Goal: Information Seeking & Learning: Learn about a topic

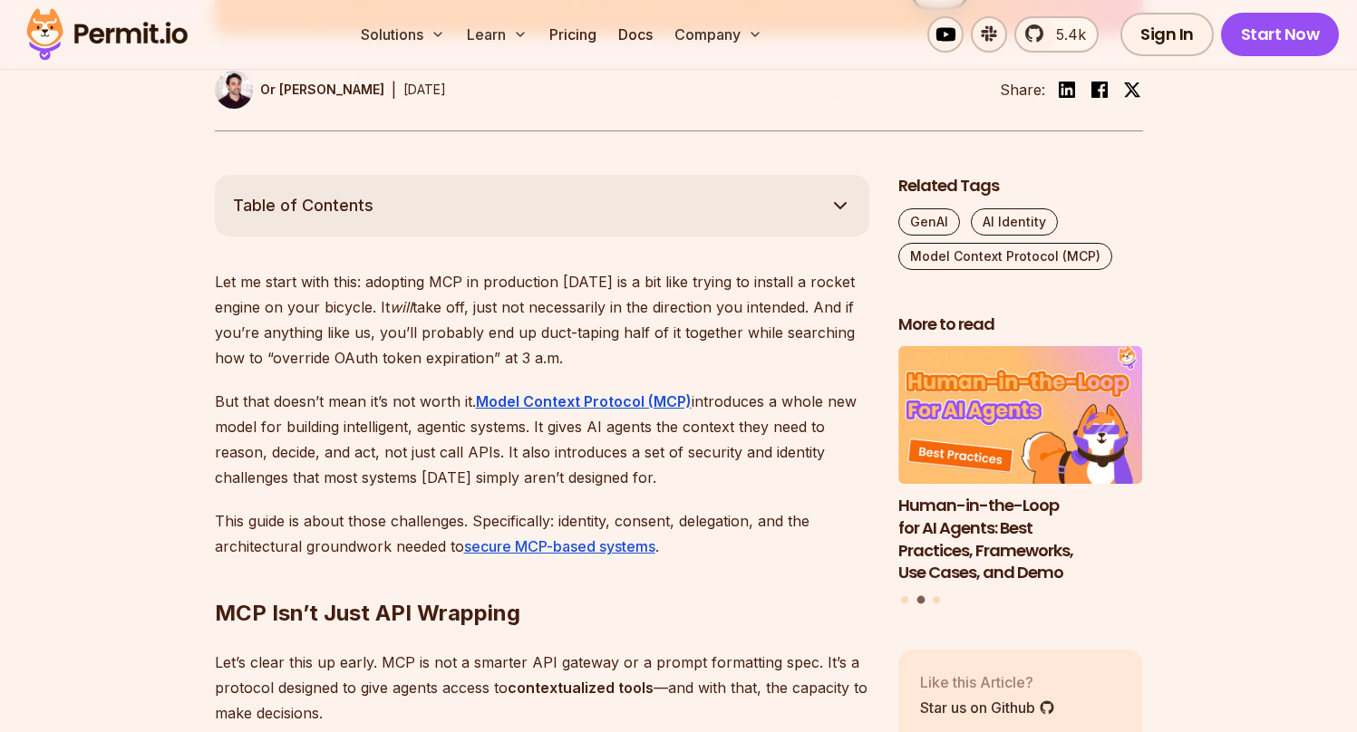
scroll to position [907, 0]
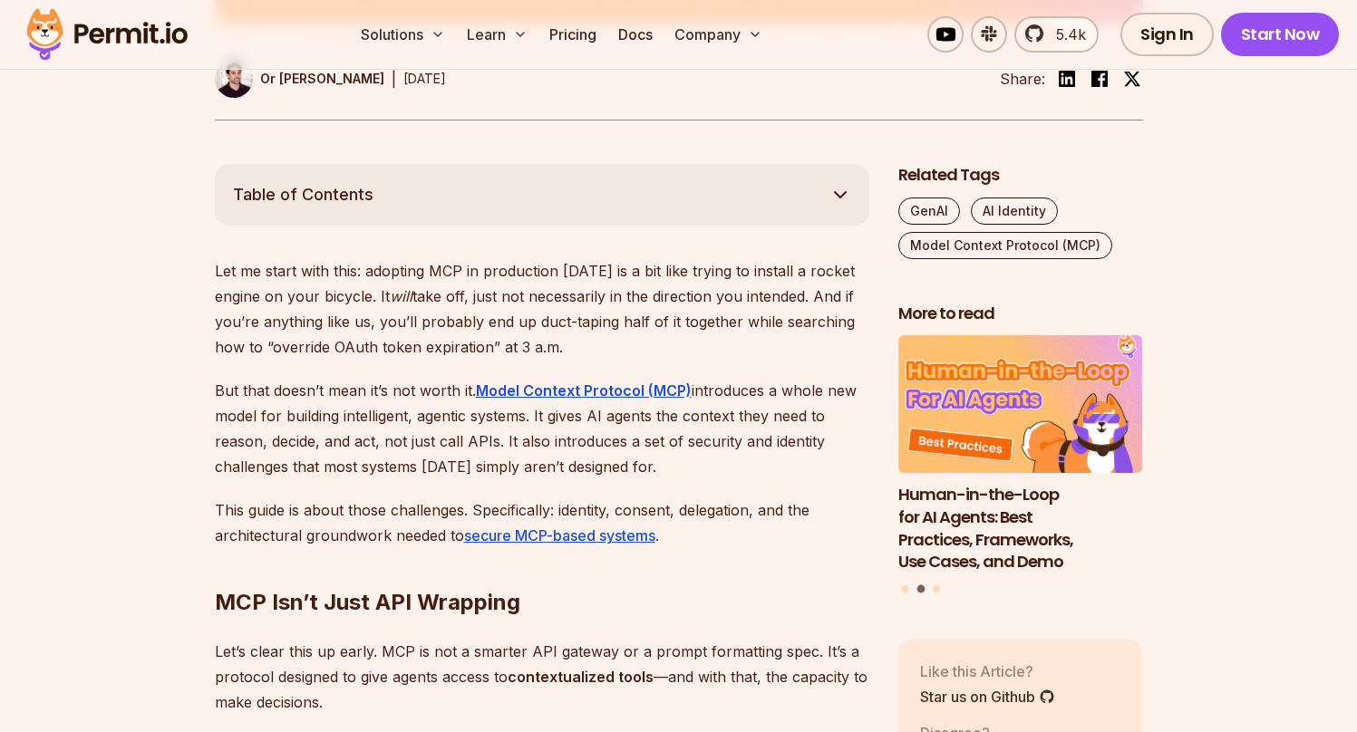
click at [220, 273] on p "Let me start with this: adopting MCP in production [DATE] is a bit like trying …" at bounding box center [542, 309] width 654 height 102
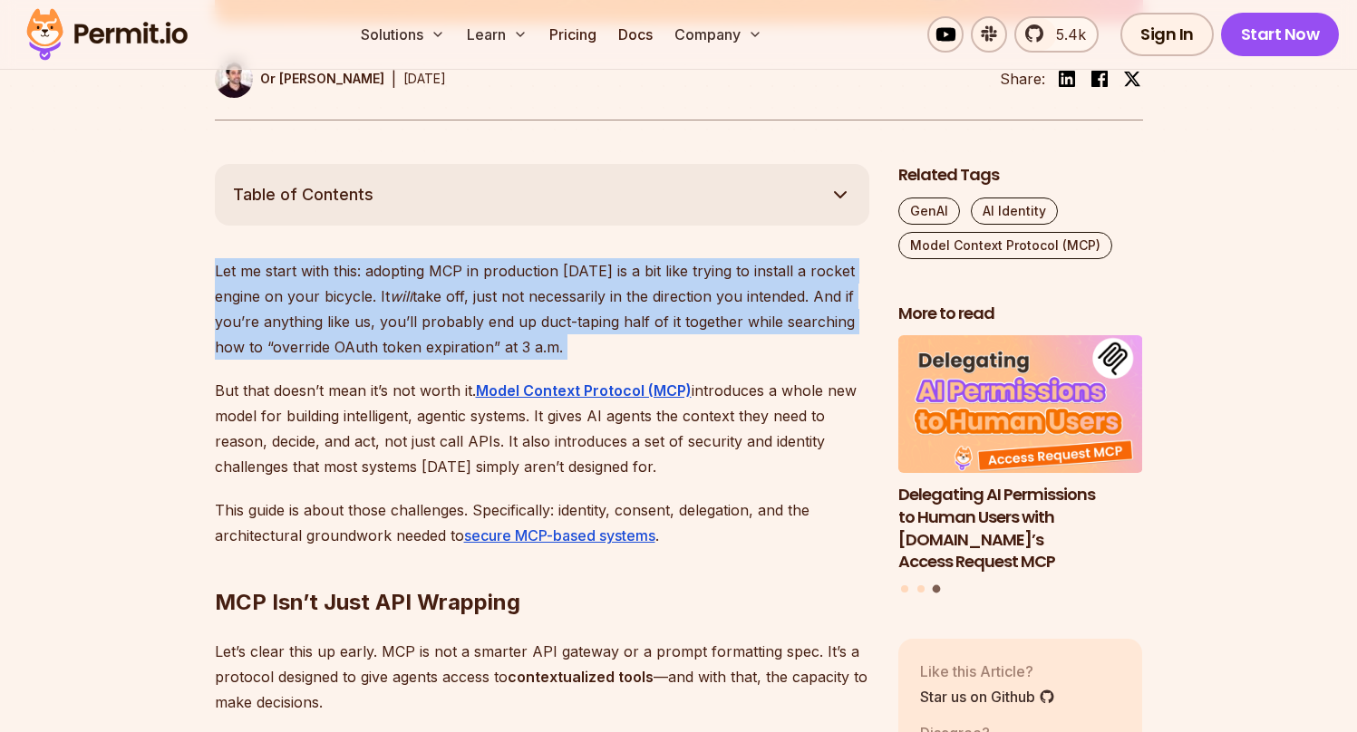
click at [220, 273] on p "Let me start with this: adopting MCP in production [DATE] is a bit like trying …" at bounding box center [542, 309] width 654 height 102
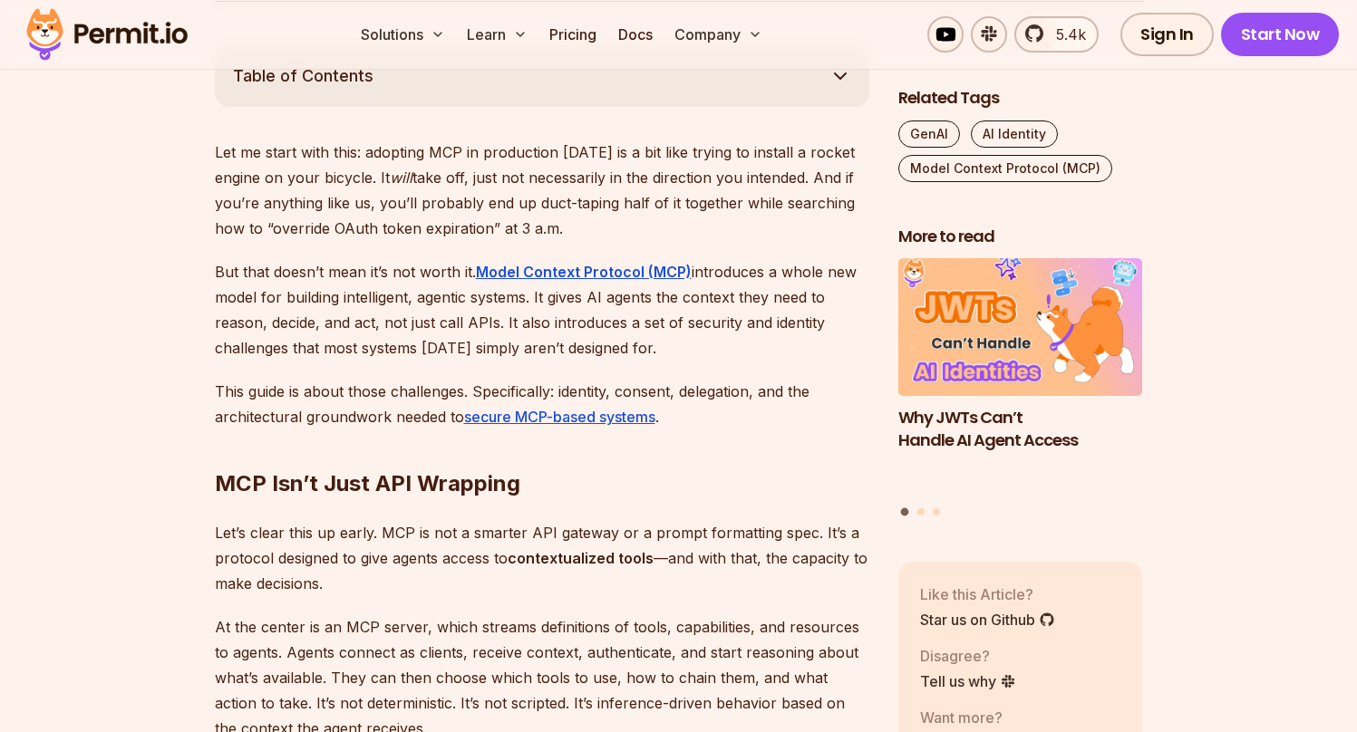
scroll to position [1050, 0]
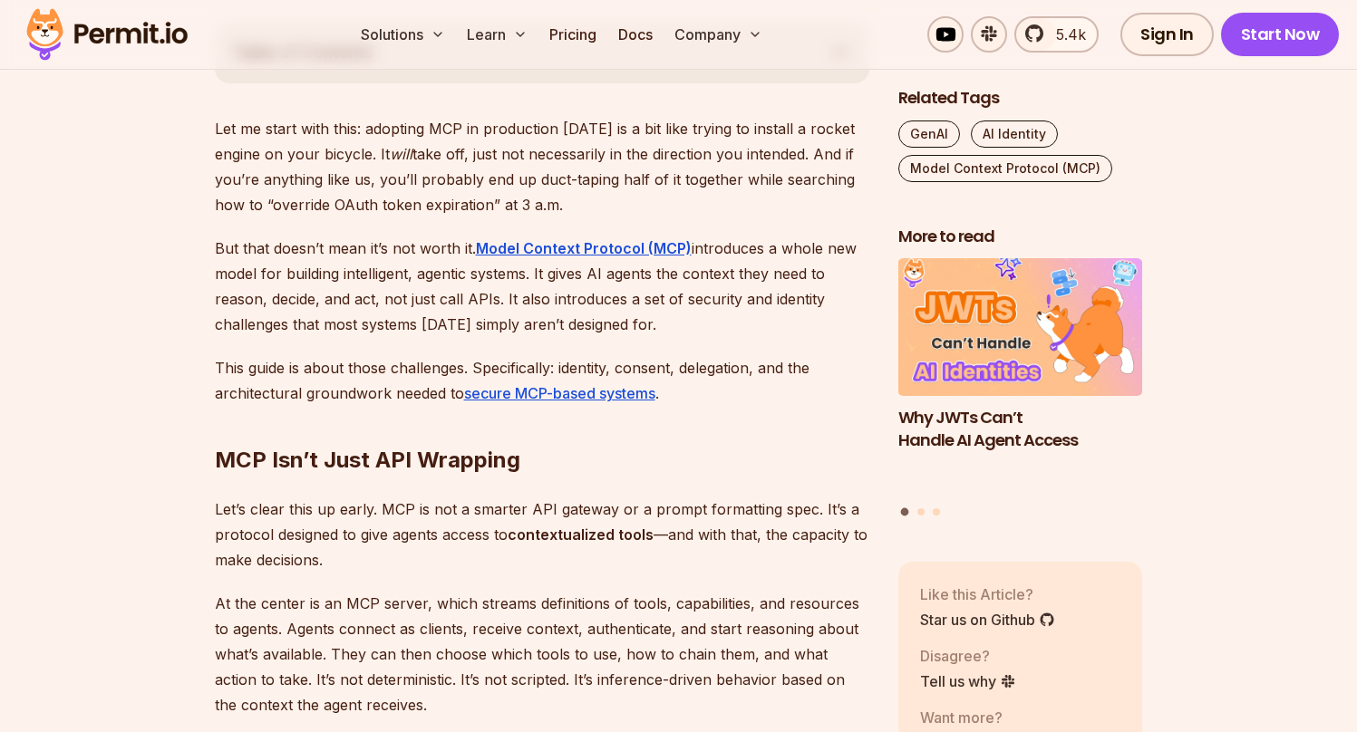
click at [222, 279] on p "But that doesn’t mean it’s not worth it. Model Context Protocol (MCP) introduce…" at bounding box center [542, 287] width 654 height 102
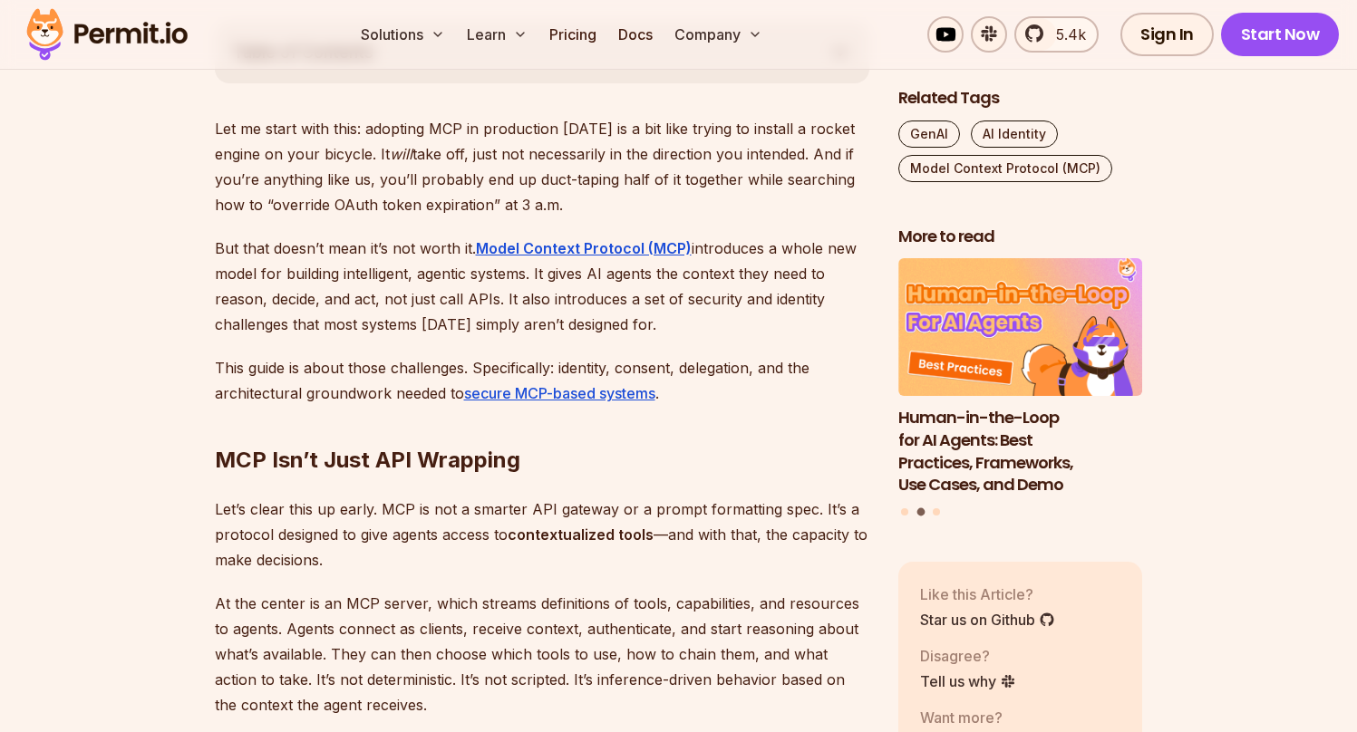
click at [322, 304] on p "But that doesn’t mean it’s not worth it. Model Context Protocol (MCP) introduce…" at bounding box center [542, 287] width 654 height 102
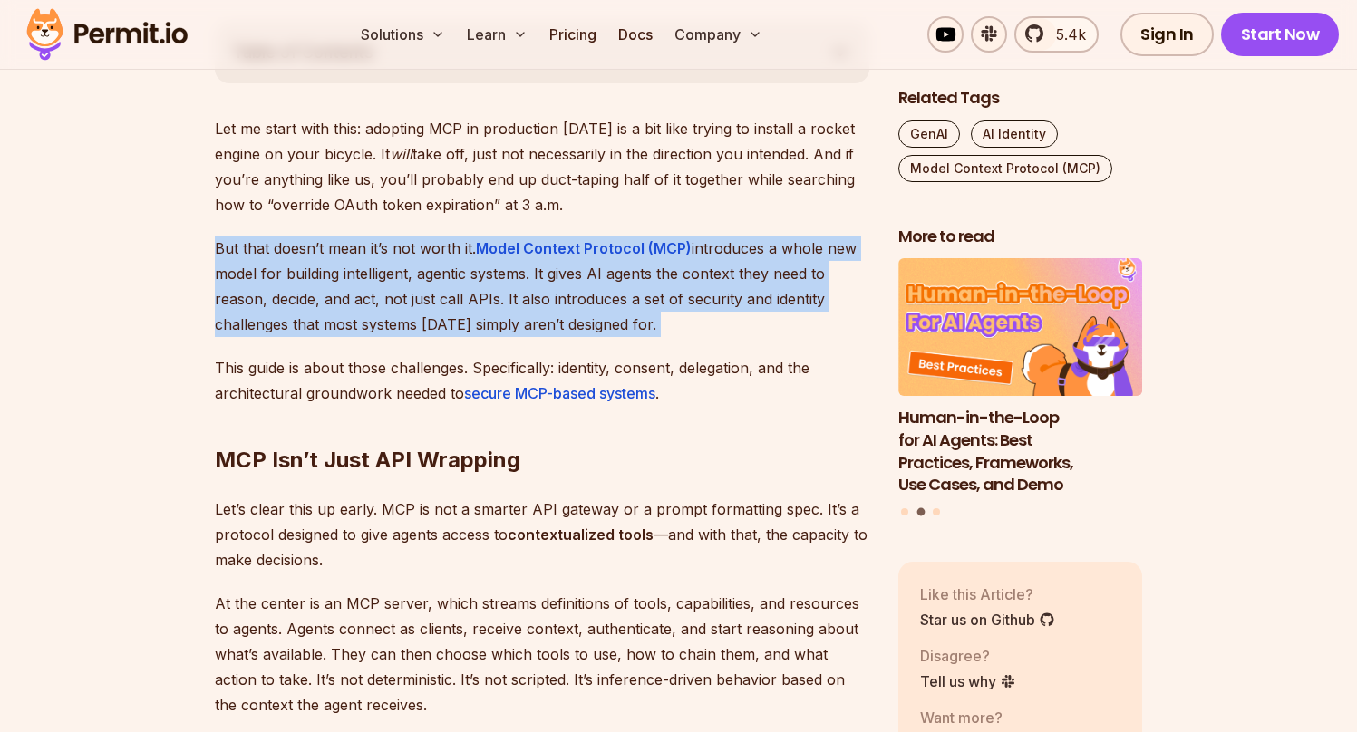
click at [322, 304] on p "But that doesn’t mean it’s not worth it. Model Context Protocol (MCP) introduce…" at bounding box center [542, 287] width 654 height 102
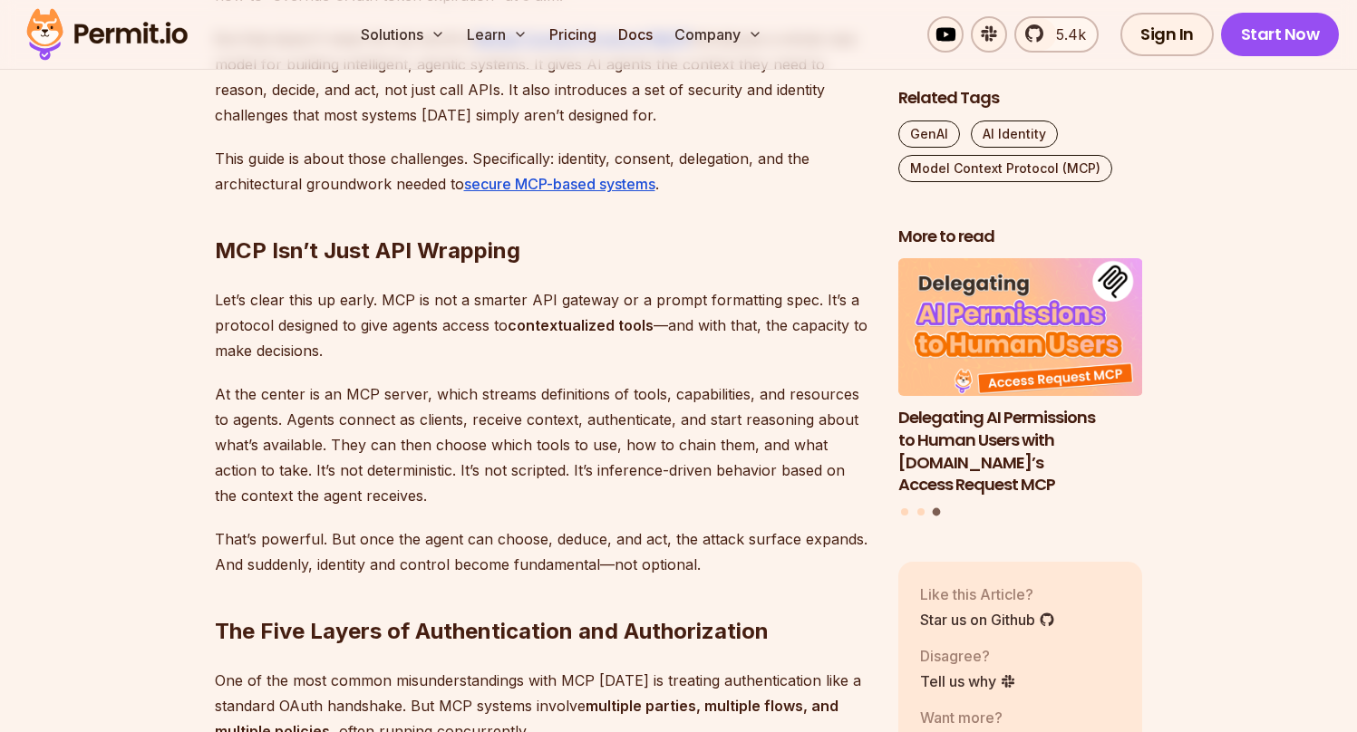
scroll to position [1283, 0]
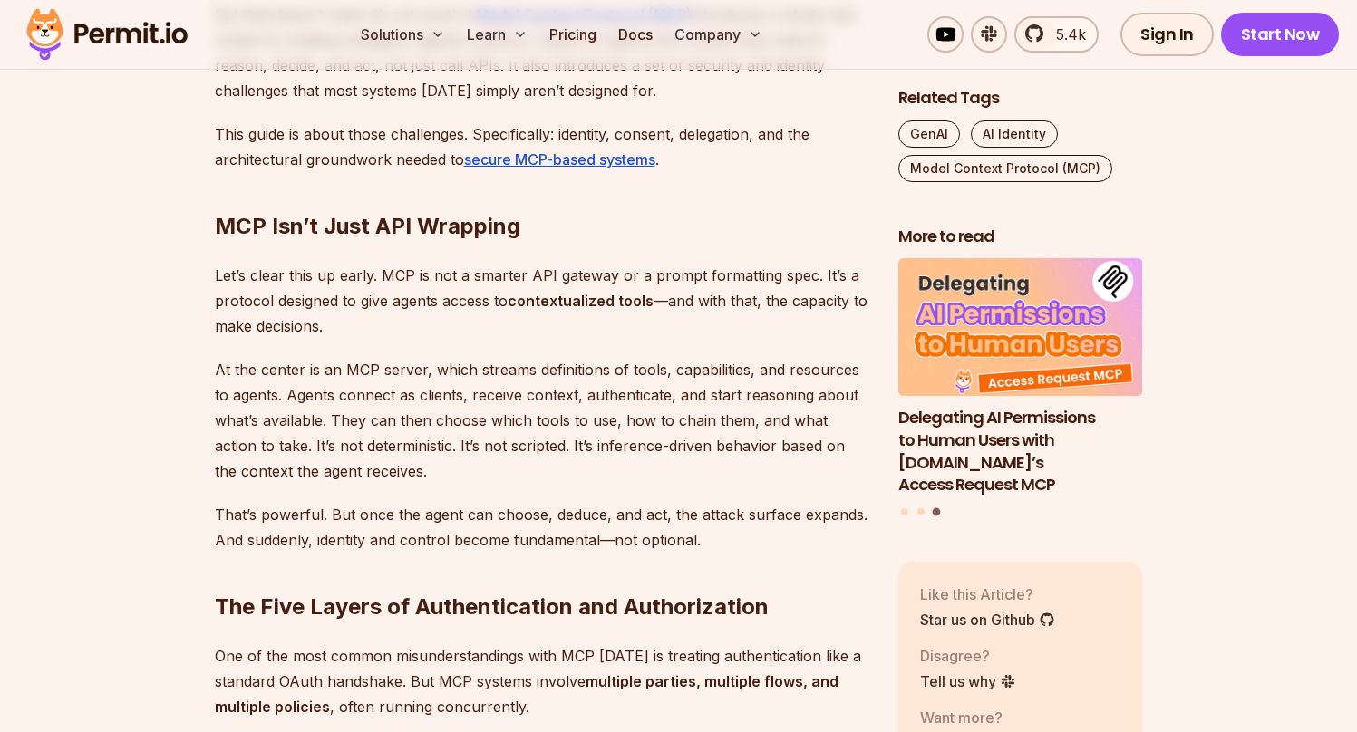
click at [242, 290] on p "Let’s clear this up early. MCP is not a smarter API gateway or a prompt formatt…" at bounding box center [542, 301] width 654 height 76
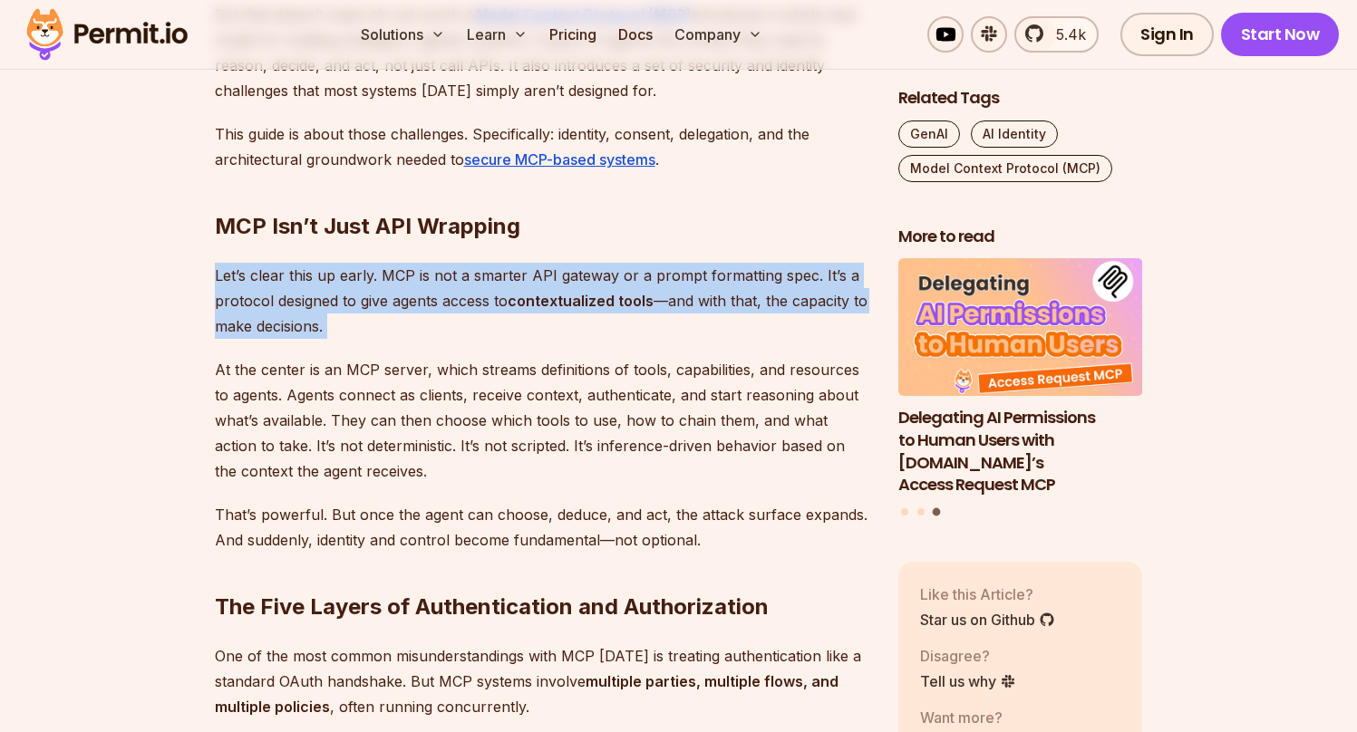
click at [310, 311] on p "Let’s clear this up early. MCP is not a smarter API gateway or a prompt formatt…" at bounding box center [542, 301] width 654 height 76
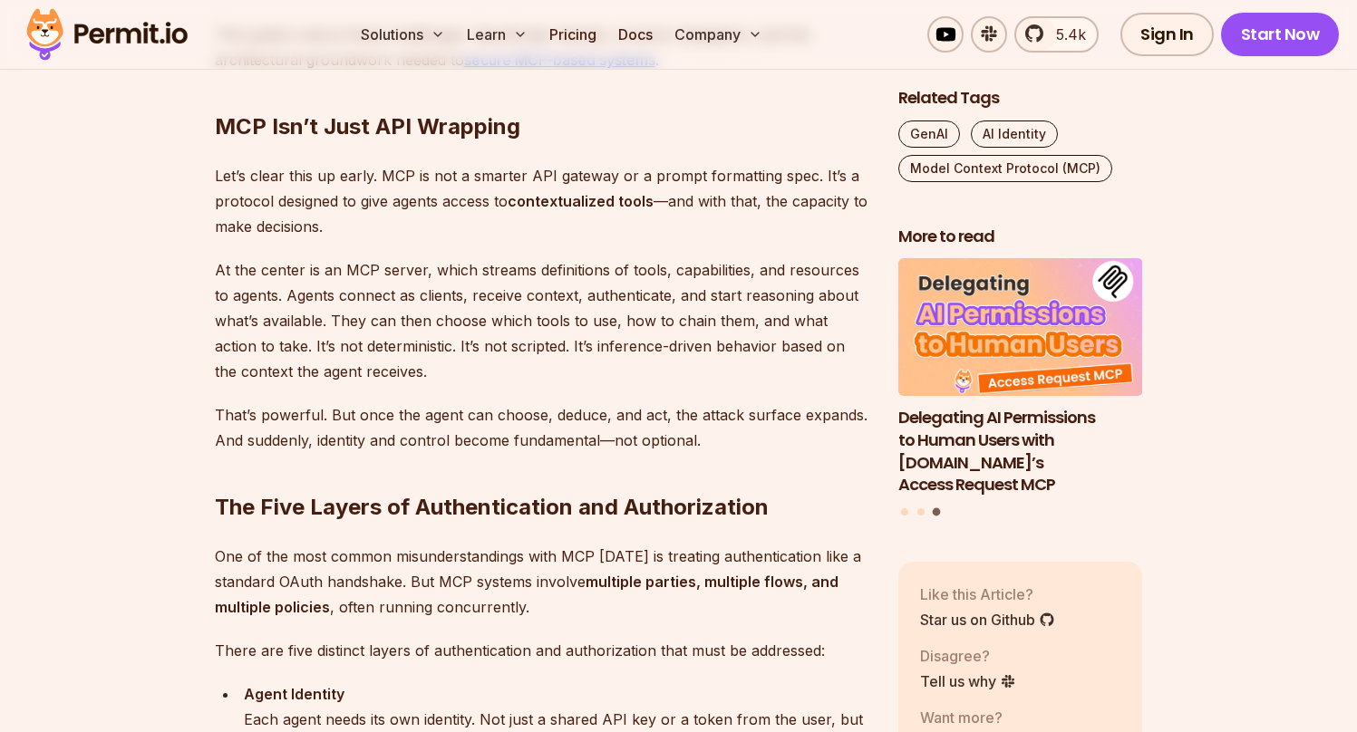
scroll to position [1384, 0]
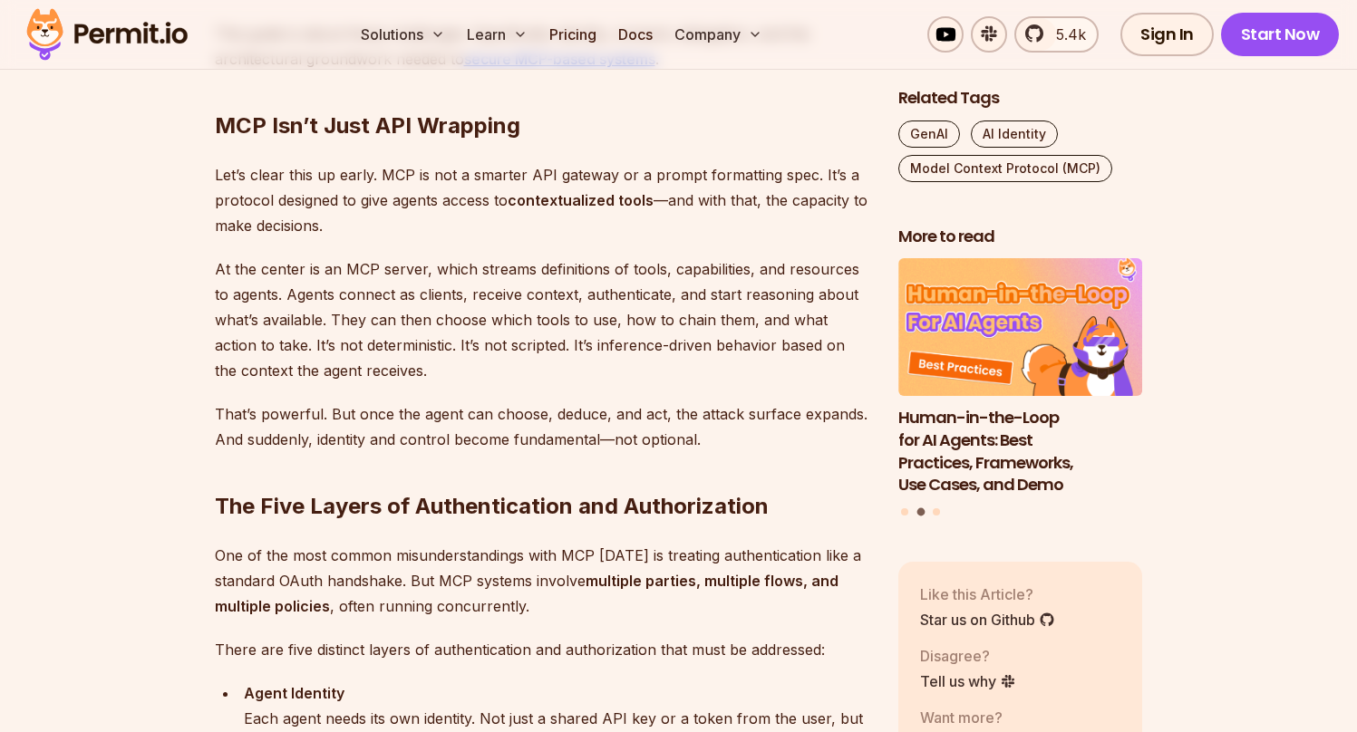
click at [362, 301] on p "At the center is an MCP server, which streams definitions of tools, capabilitie…" at bounding box center [542, 319] width 654 height 127
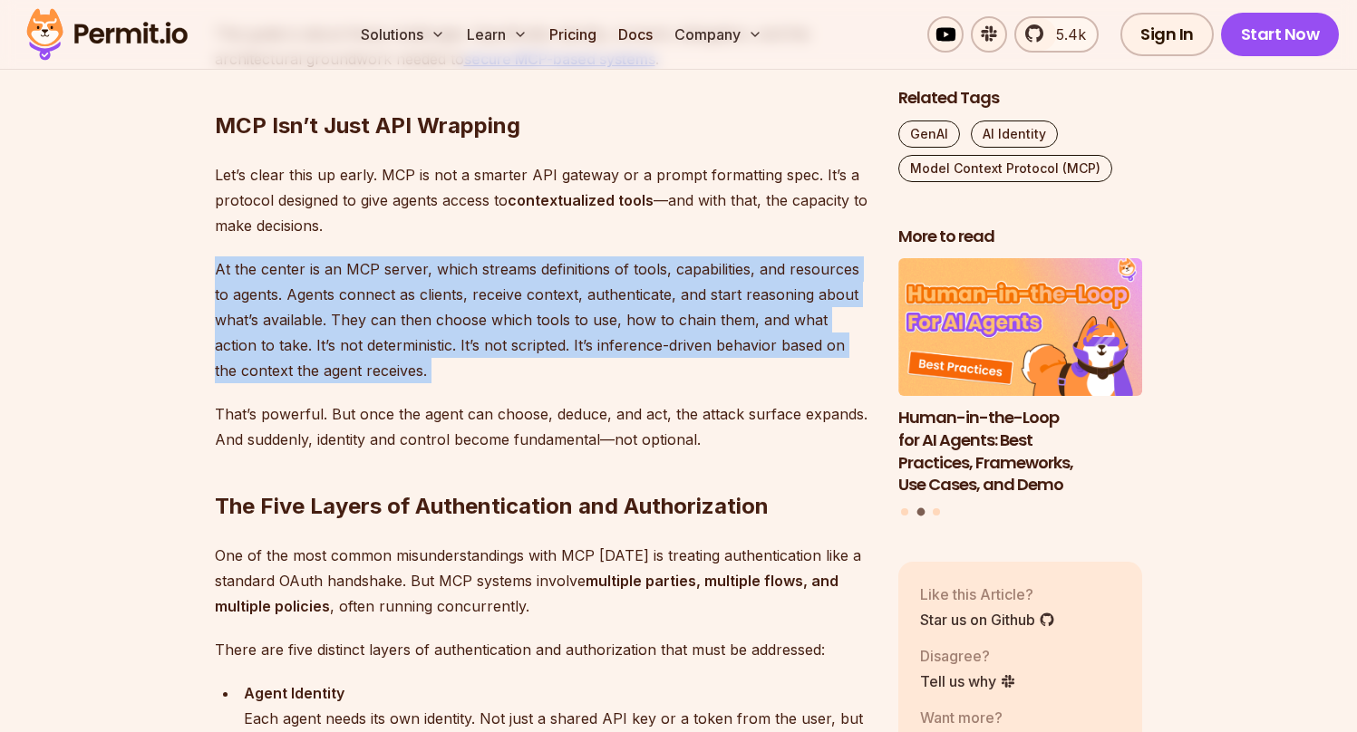
copy p "At the center is an MCP server, which streams definitions of tools, capabilitie…"
click at [422, 343] on p "At the center is an MCP server, which streams definitions of tools, capabilitie…" at bounding box center [542, 319] width 654 height 127
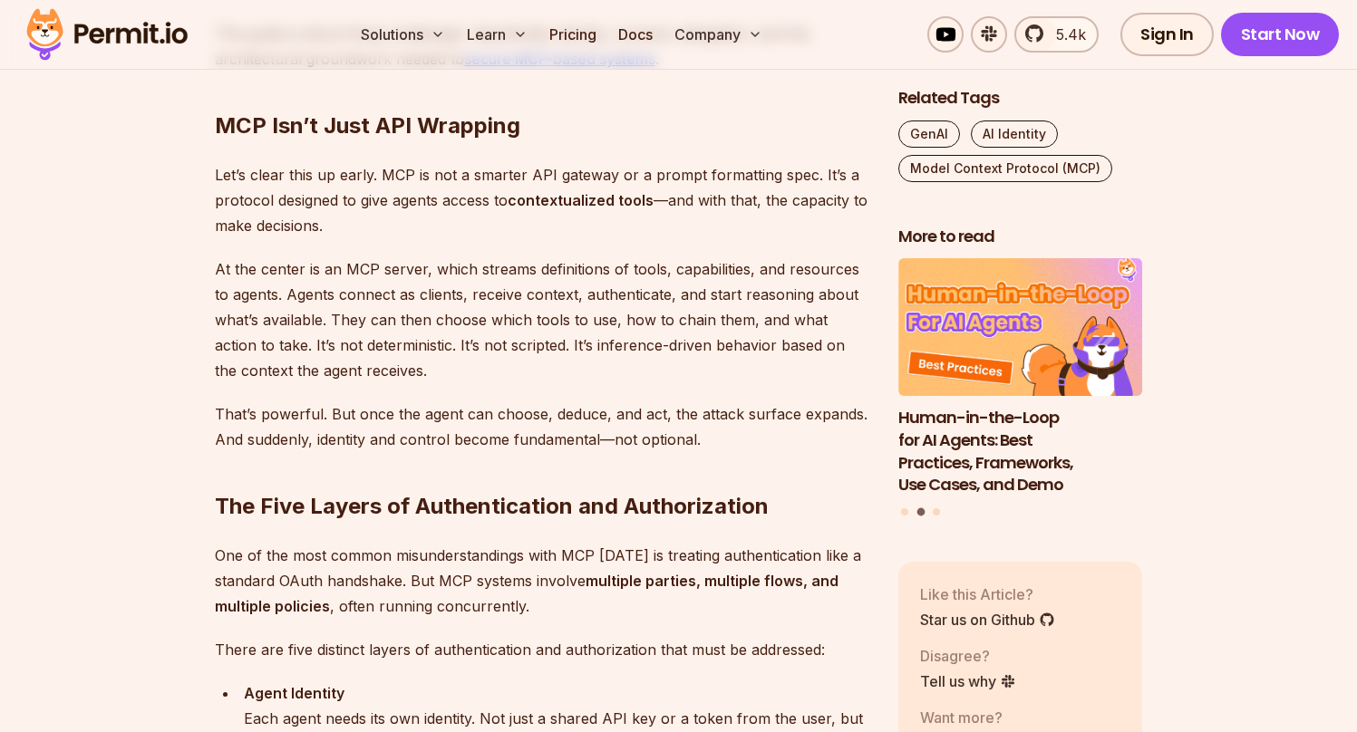
click at [423, 316] on p "At the center is an MCP server, which streams definitions of tools, capabilitie…" at bounding box center [542, 319] width 654 height 127
click at [423, 318] on p "At the center is an MCP server, which streams definitions of tools, capabilitie…" at bounding box center [542, 319] width 654 height 127
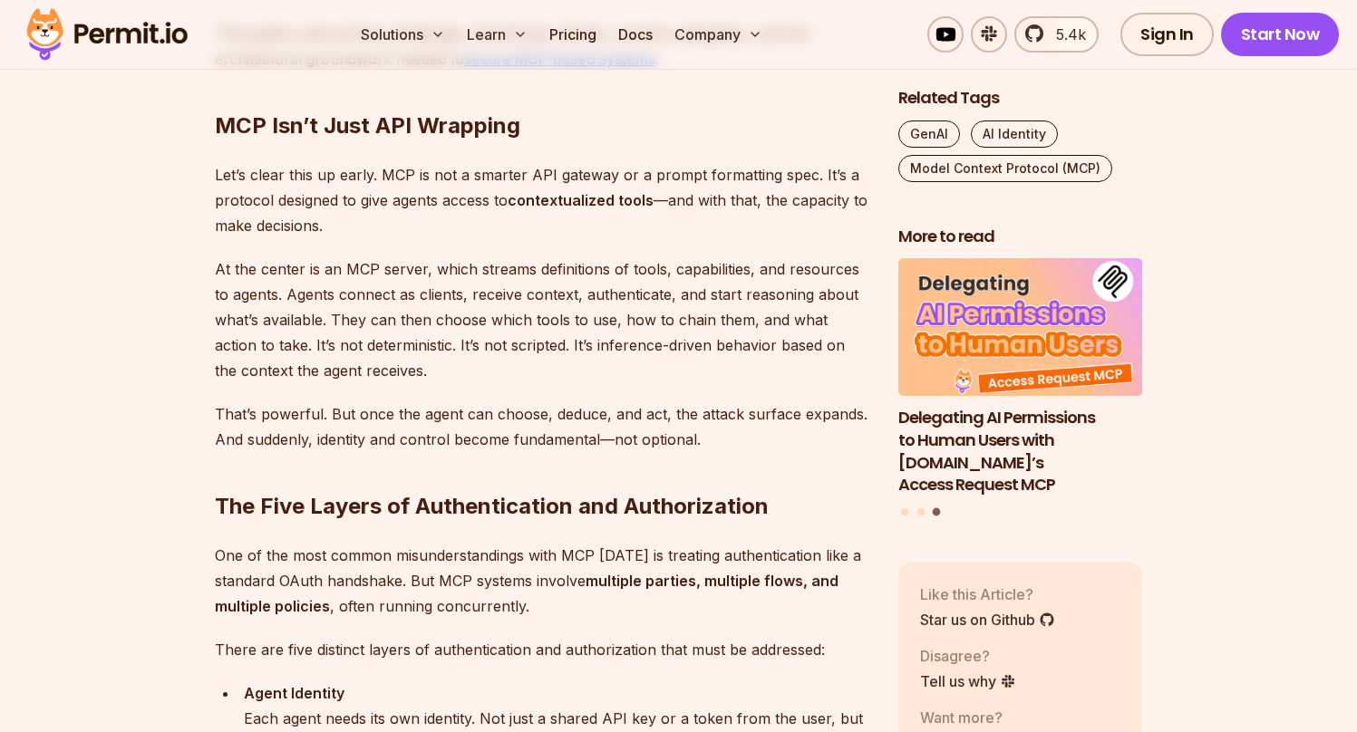
click at [423, 318] on p "At the center is an MCP server, which streams definitions of tools, capabilitie…" at bounding box center [542, 319] width 654 height 127
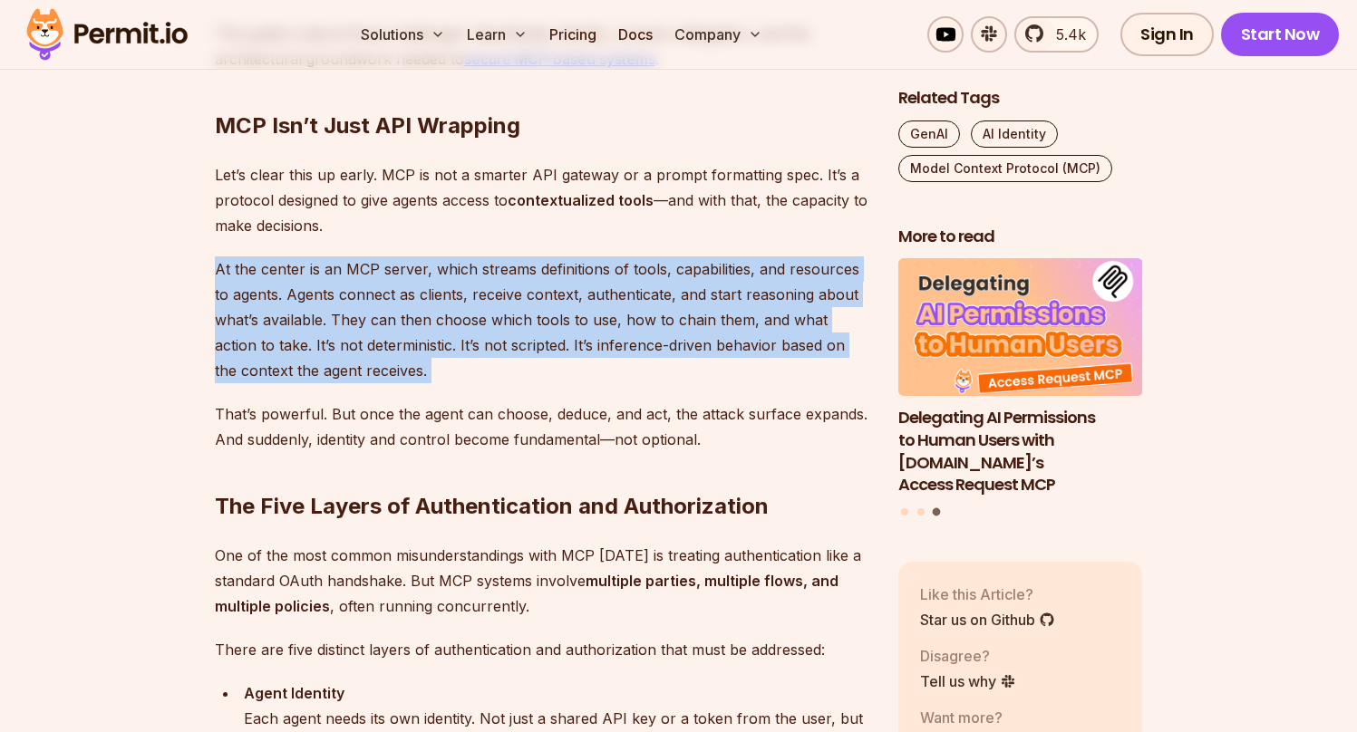
click at [423, 318] on p "At the center is an MCP server, which streams definitions of tools, capabilitie…" at bounding box center [542, 319] width 654 height 127
copy p "At the center is an MCP server, which streams definitions of tools, capabilitie…"
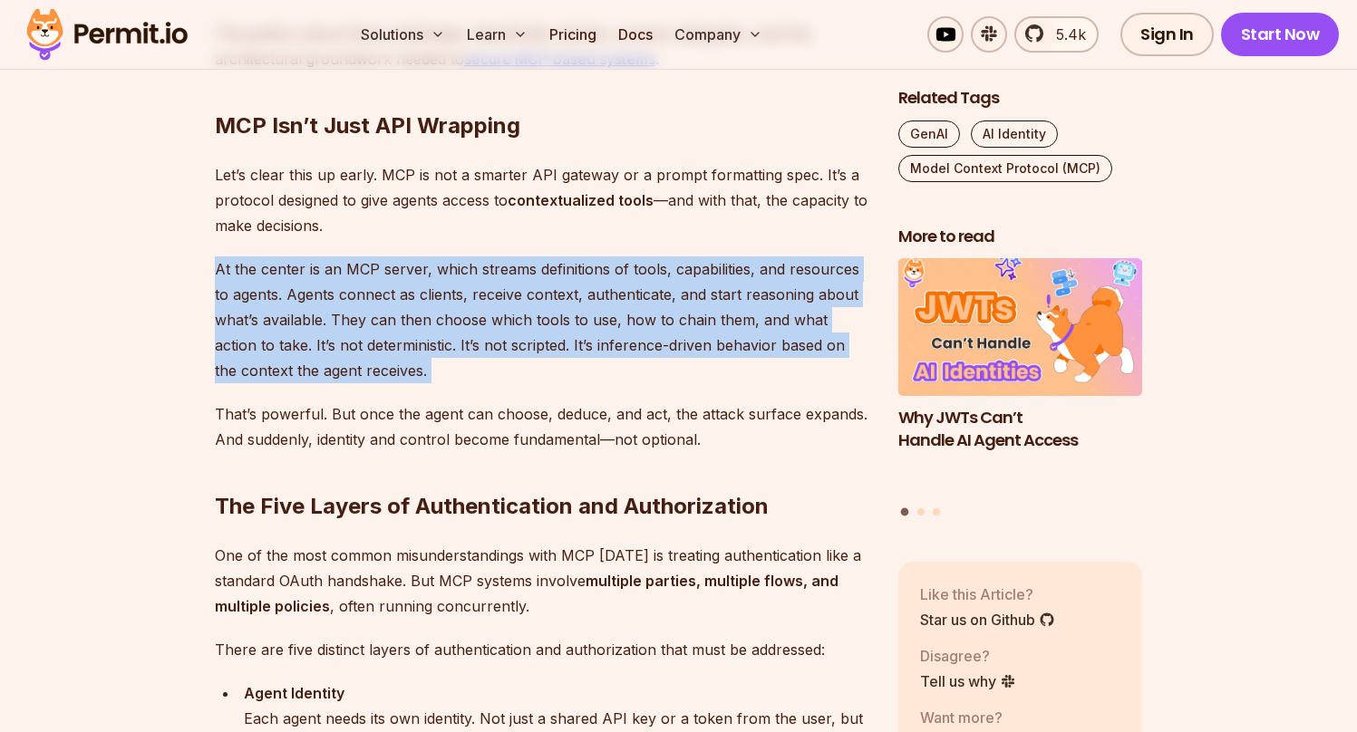
click at [458, 356] on p "At the center is an MCP server, which streams definitions of tools, capabilitie…" at bounding box center [542, 319] width 654 height 127
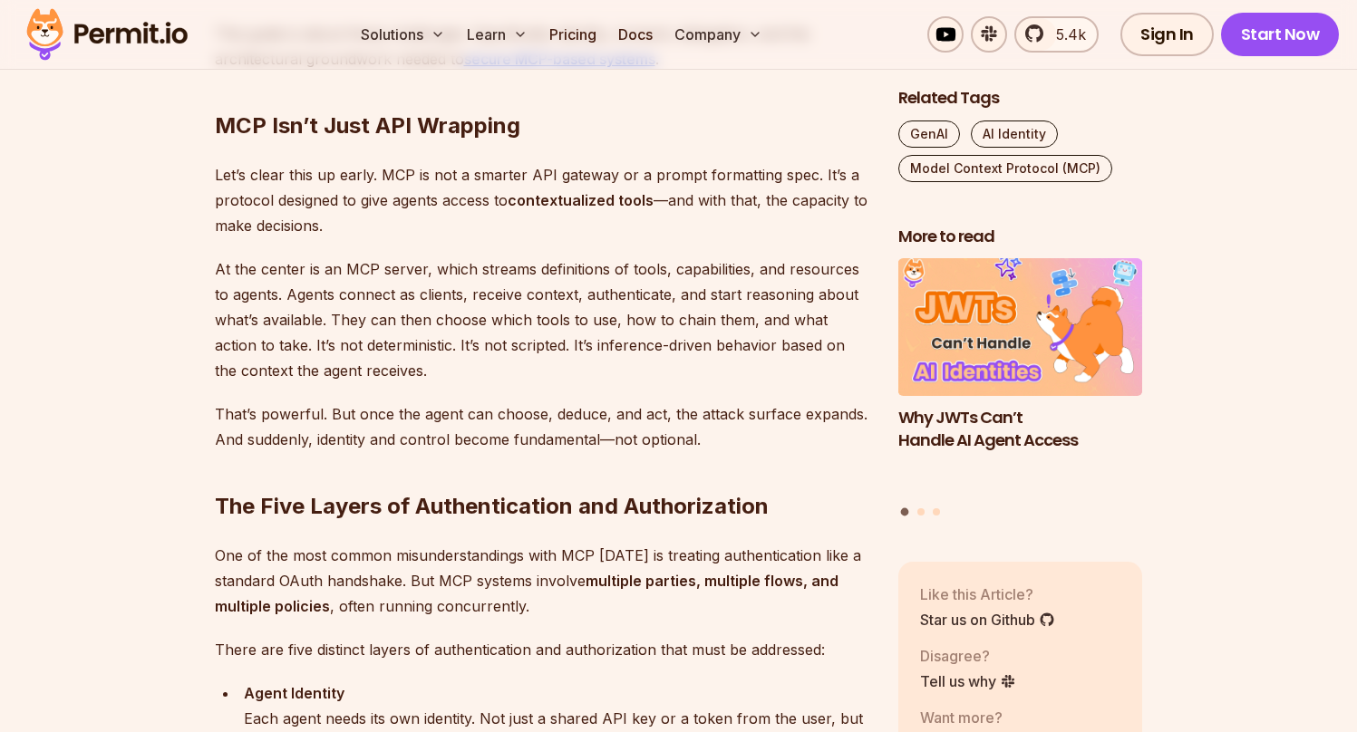
click at [533, 337] on p "At the center is an MCP server, which streams definitions of tools, capabilitie…" at bounding box center [542, 319] width 654 height 127
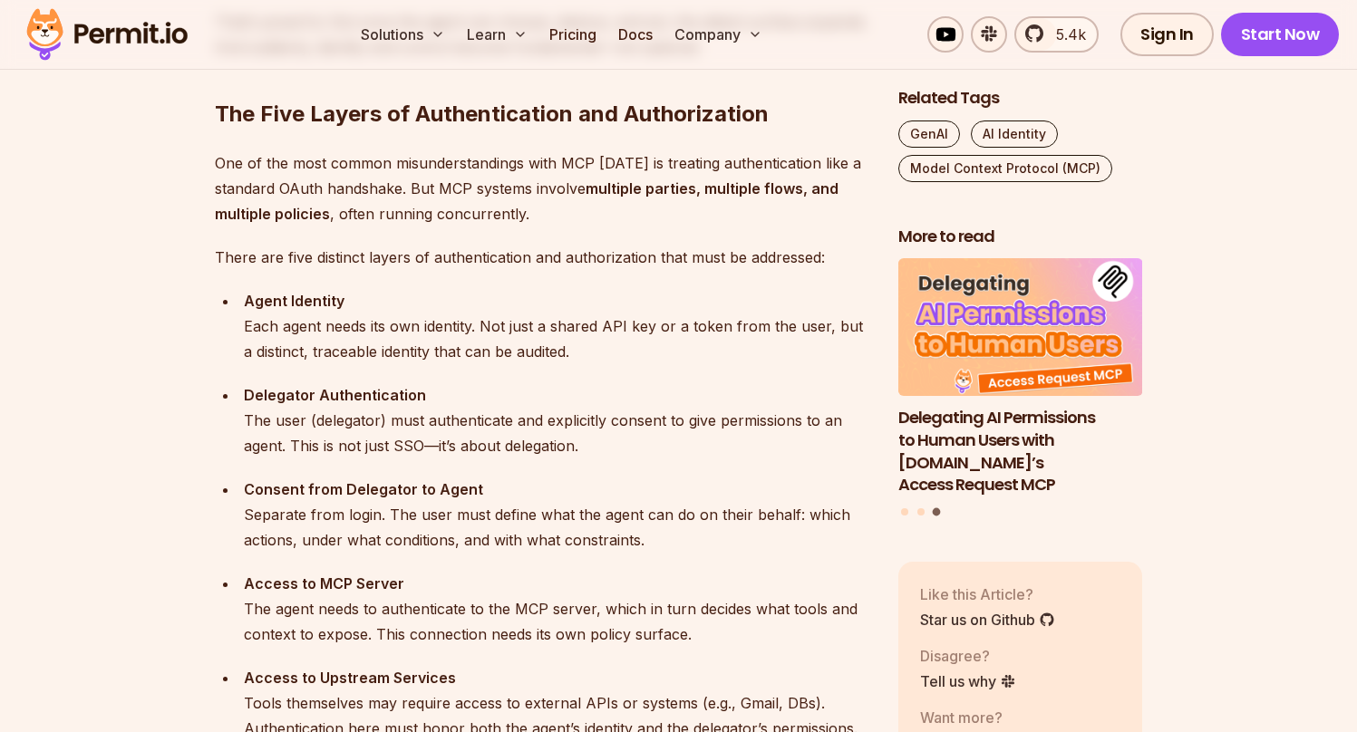
scroll to position [1780, 0]
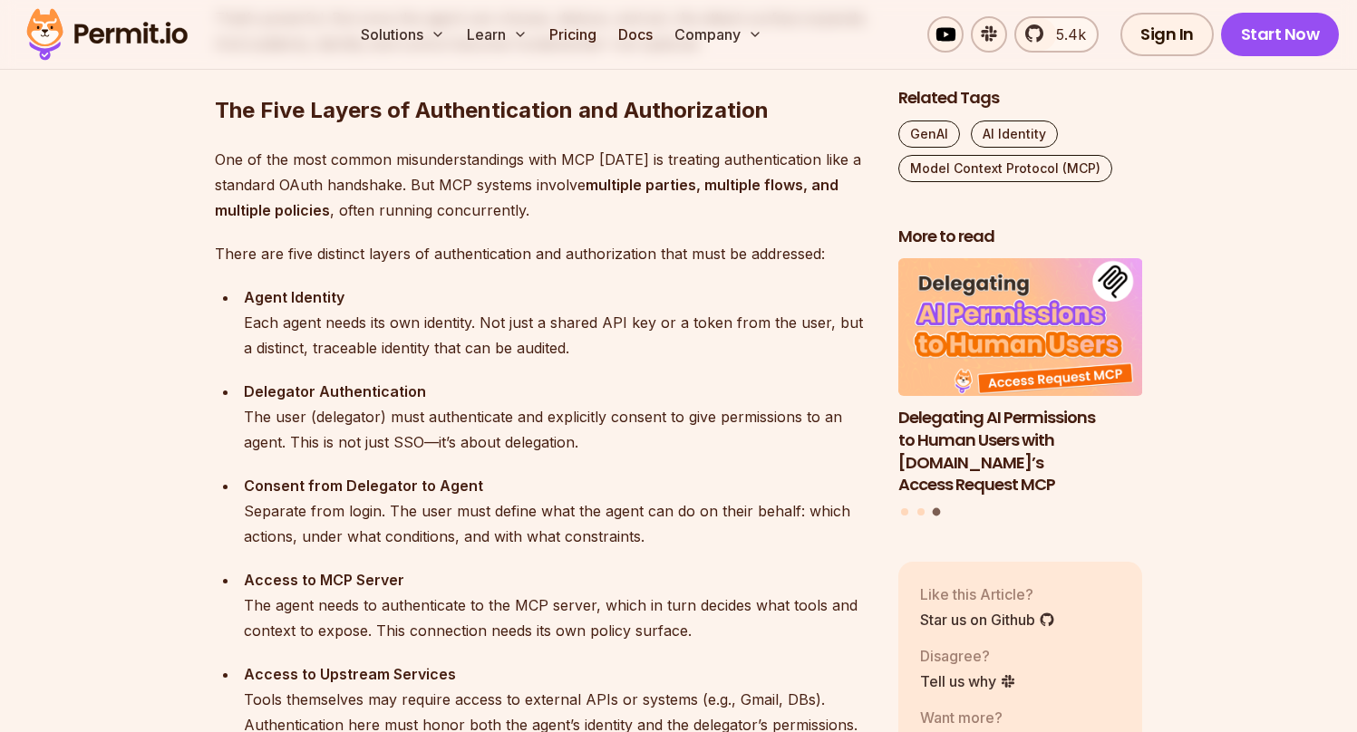
click at [471, 214] on p "One of the most common misunderstandings with MCP [DATE] is treating authentica…" at bounding box center [542, 185] width 654 height 76
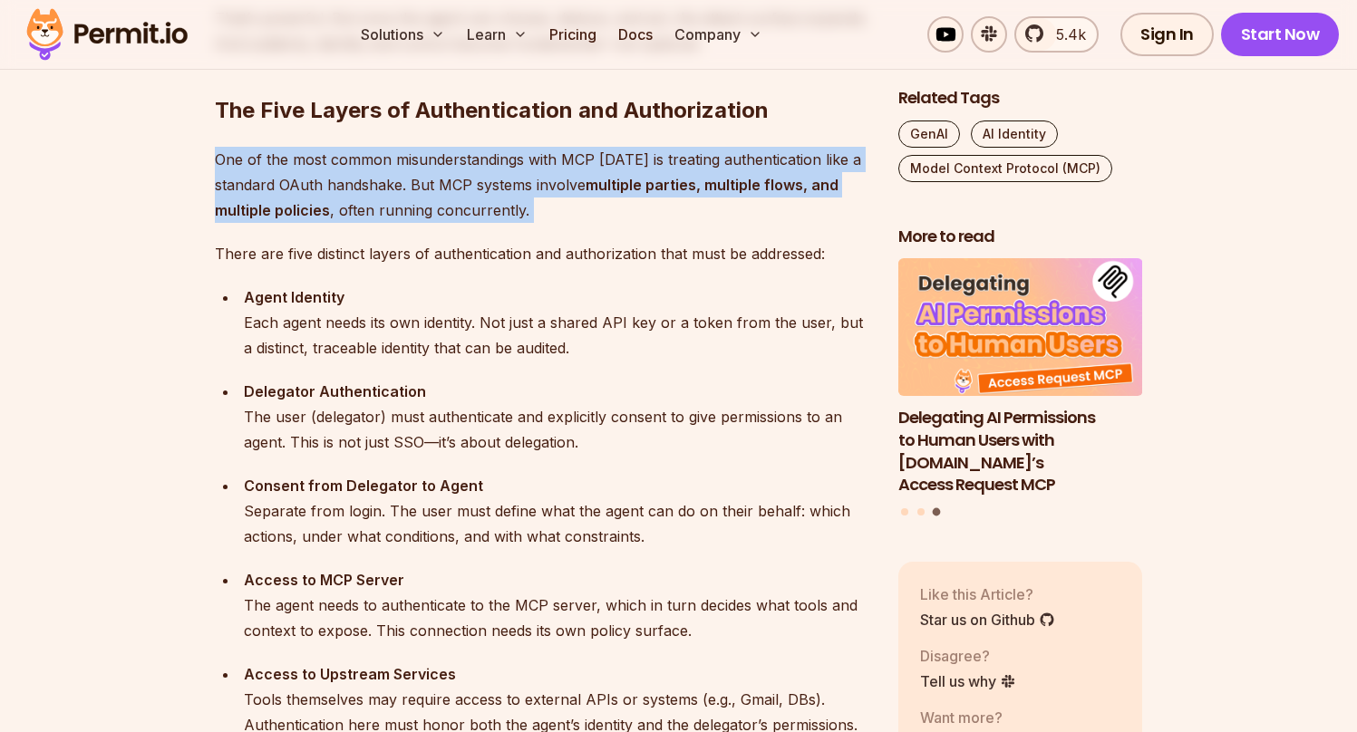
click at [471, 214] on p "One of the most common misunderstandings with MCP [DATE] is treating authentica…" at bounding box center [542, 185] width 654 height 76
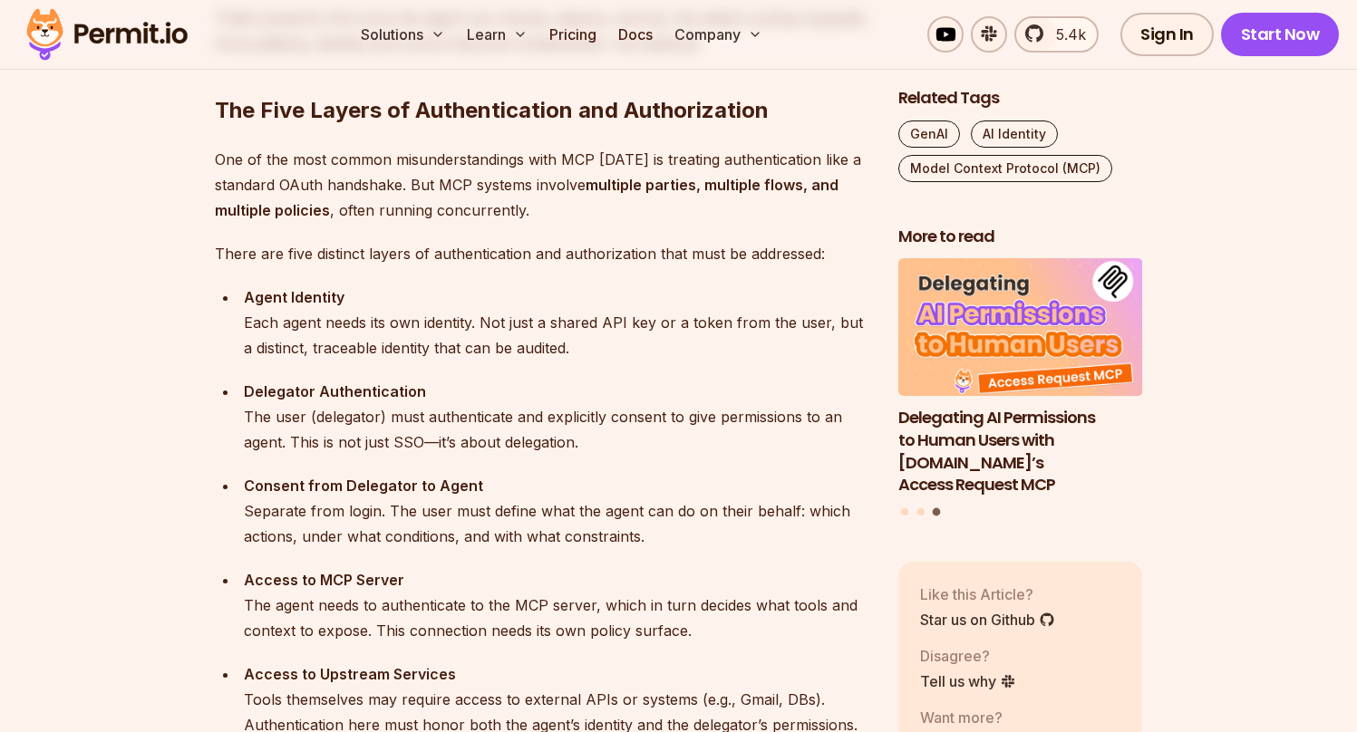
click at [533, 208] on p "One of the most common misunderstandings with MCP [DATE] is treating authentica…" at bounding box center [542, 185] width 654 height 76
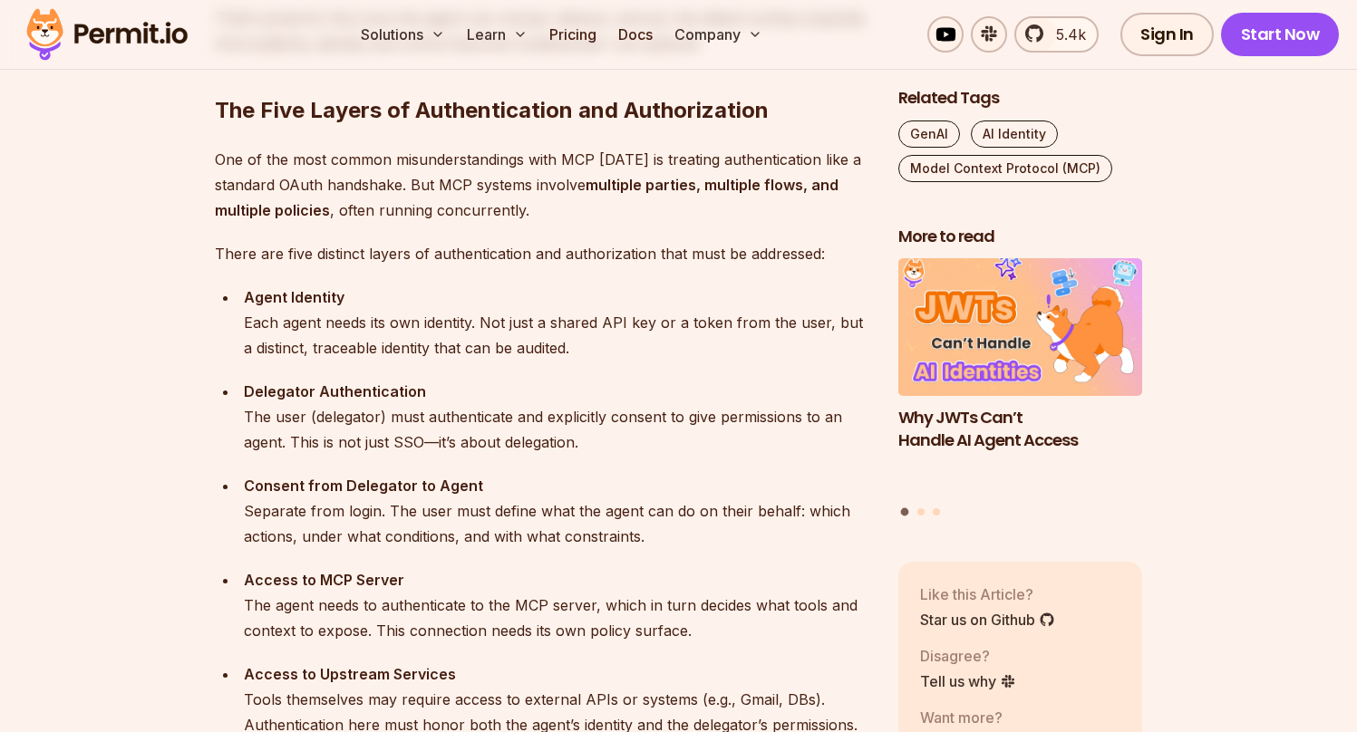
click at [493, 200] on p "One of the most common misunderstandings with MCP [DATE] is treating authentica…" at bounding box center [542, 185] width 654 height 76
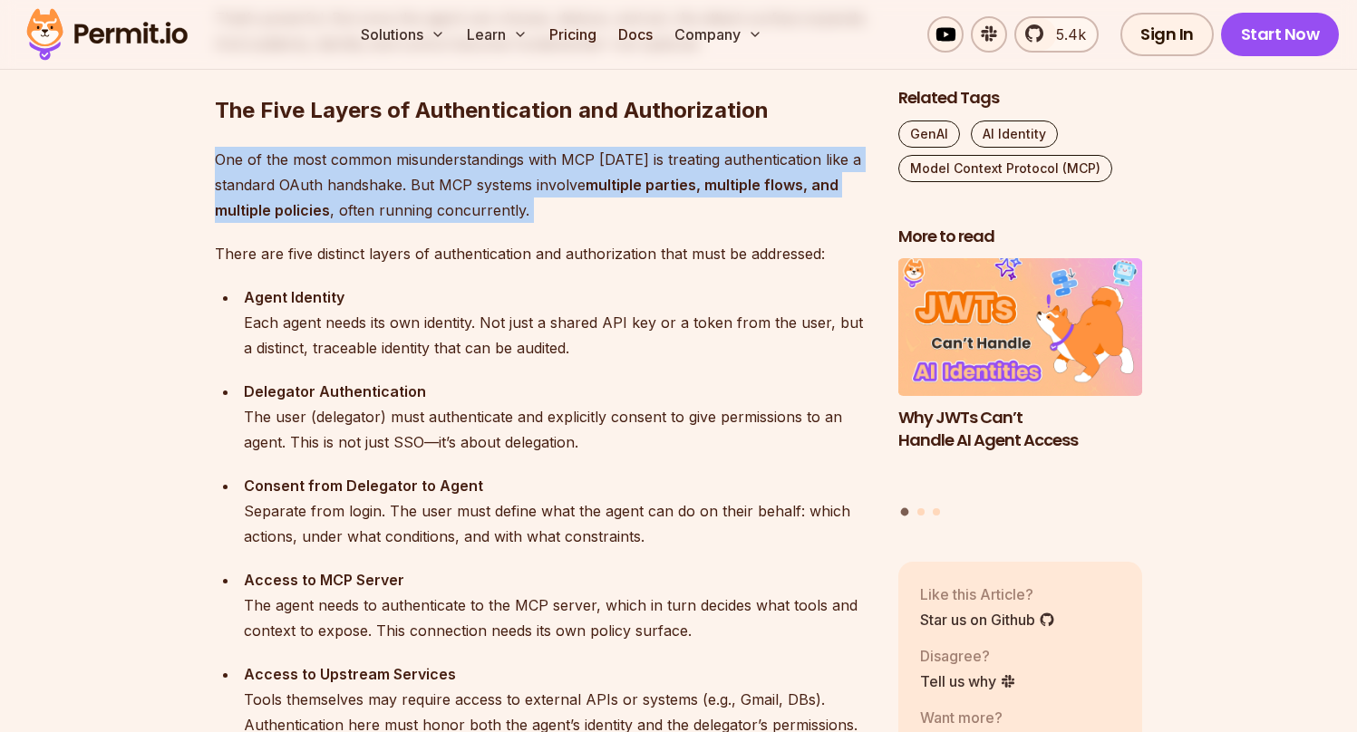
click at [493, 200] on p "One of the most common misunderstandings with MCP [DATE] is treating authentica…" at bounding box center [542, 185] width 654 height 76
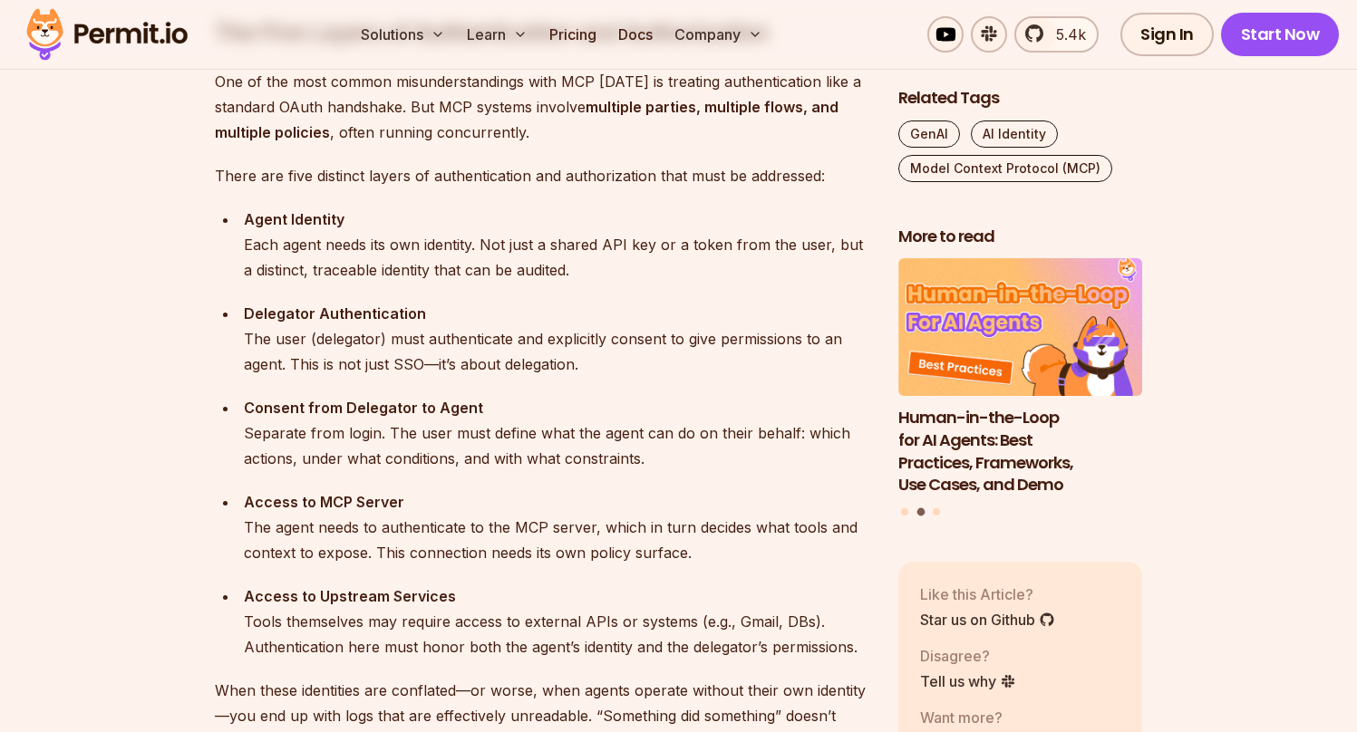
scroll to position [1861, 0]
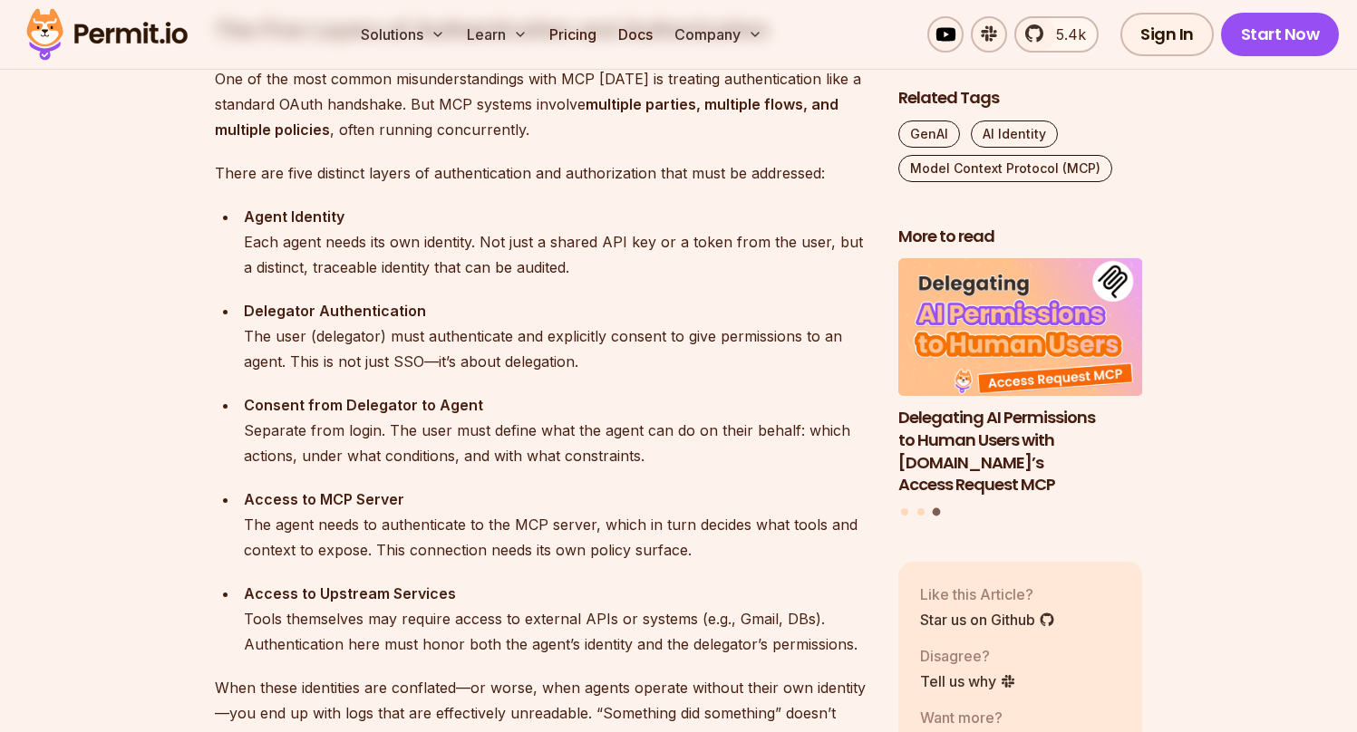
click at [565, 260] on div "Agent Identity Each agent needs its own identity. Not just a shared API key or …" at bounding box center [556, 242] width 625 height 76
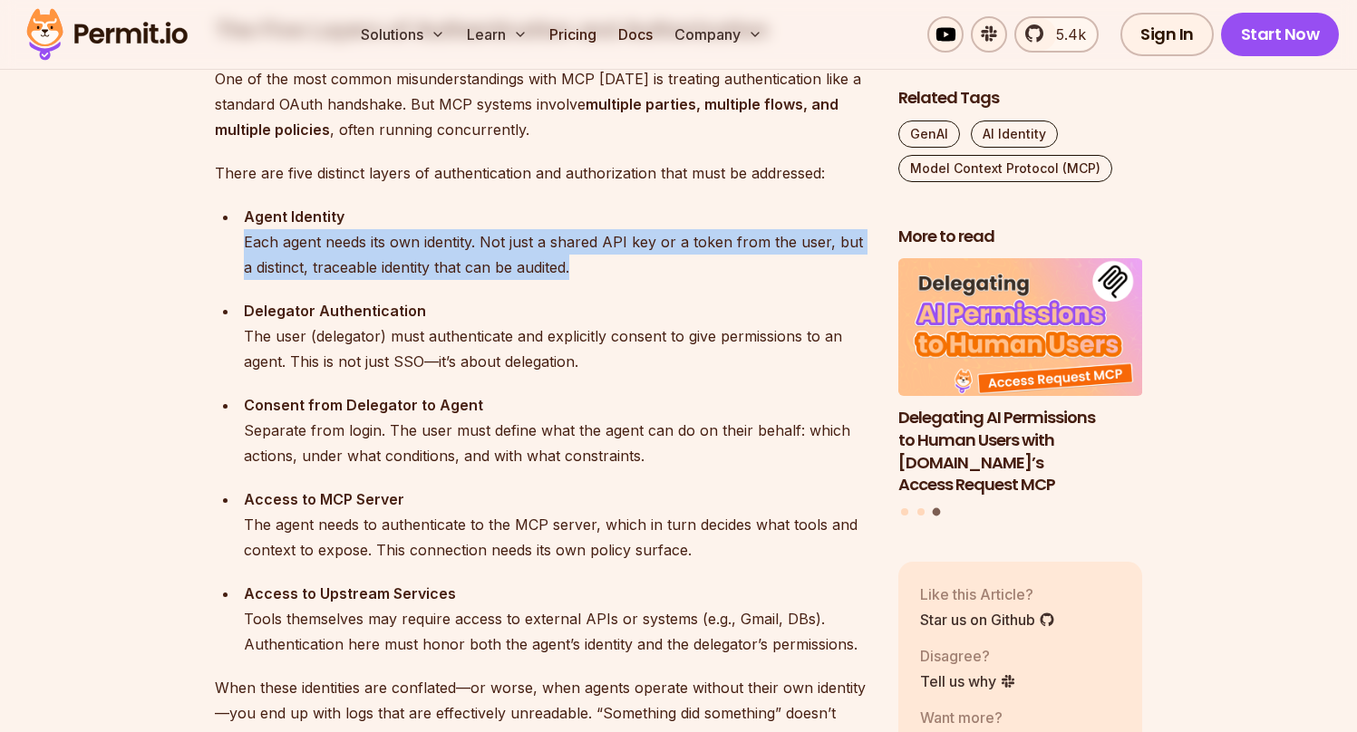
click at [565, 260] on div "Agent Identity Each agent needs its own identity. Not just a shared API key or …" at bounding box center [556, 242] width 625 height 76
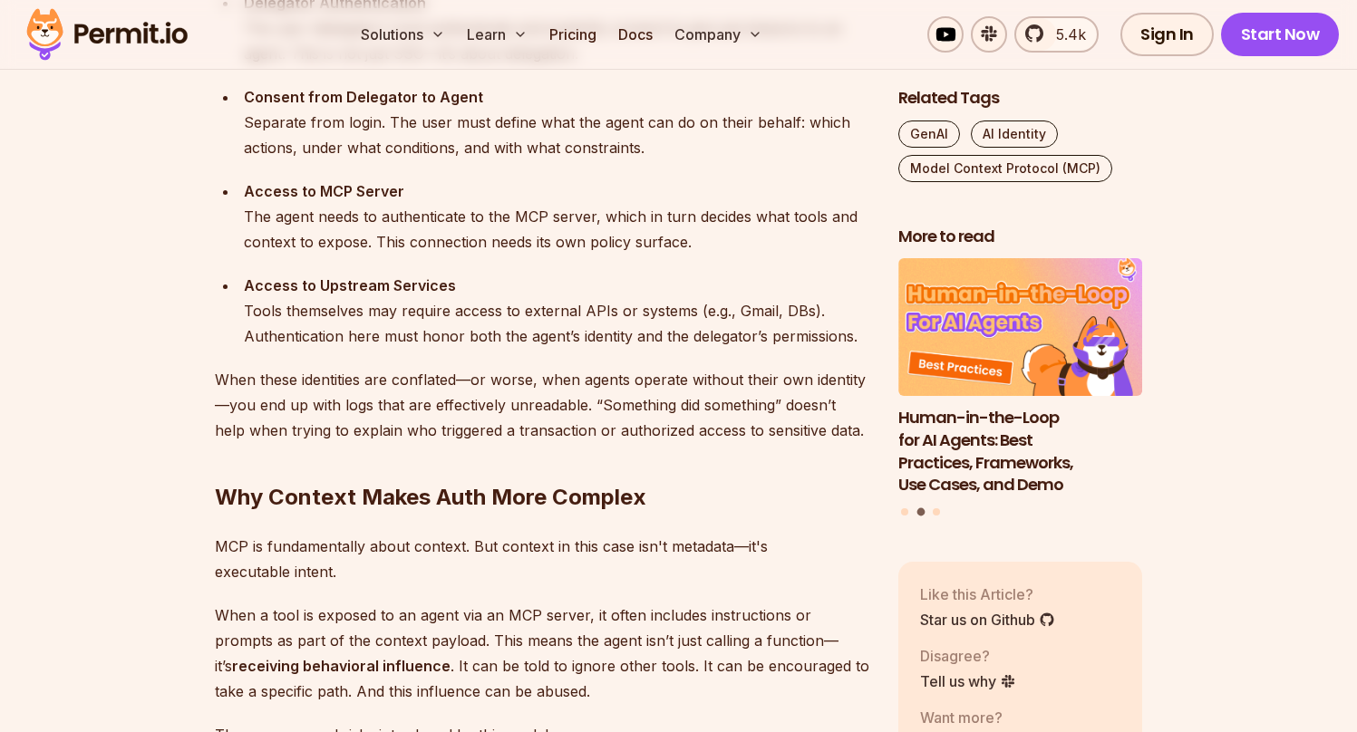
scroll to position [2167, 0]
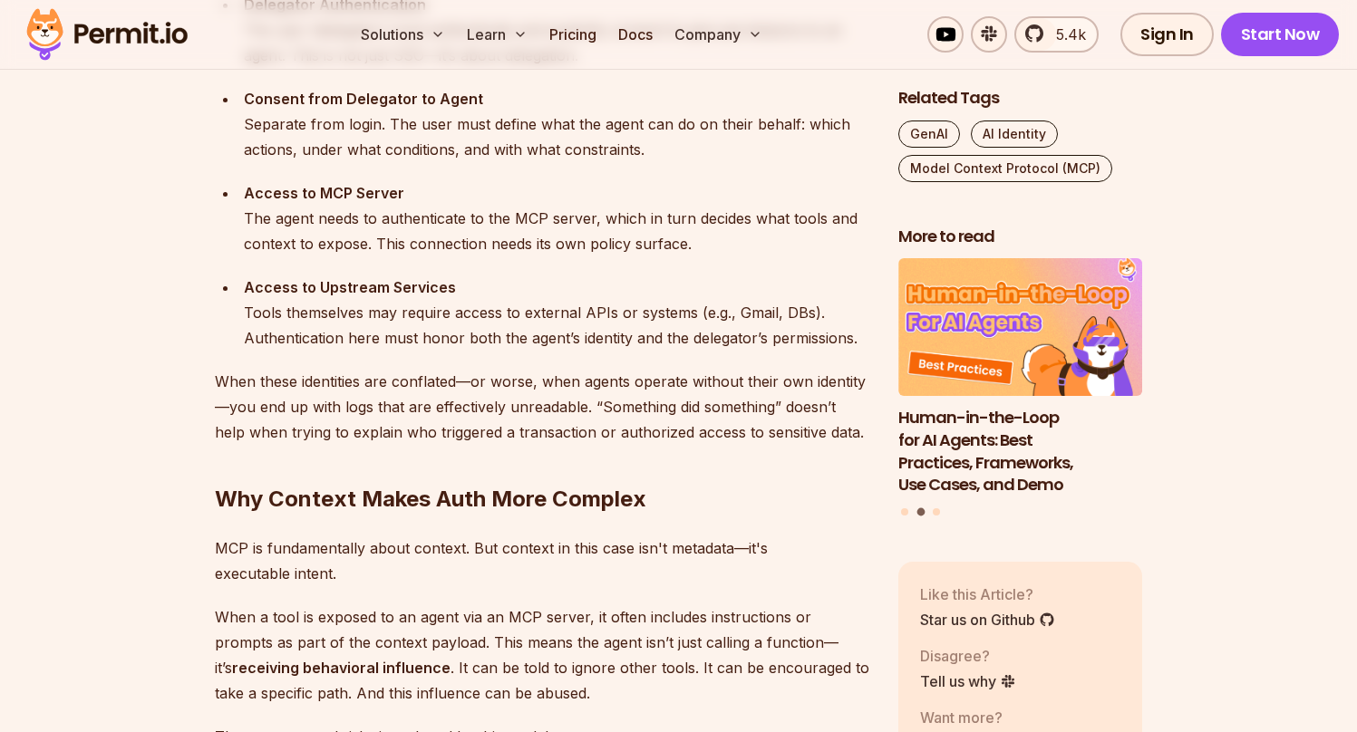
click at [634, 133] on div "Consent from Delegator to Agent Separate from login. The user must define what …" at bounding box center [556, 124] width 625 height 76
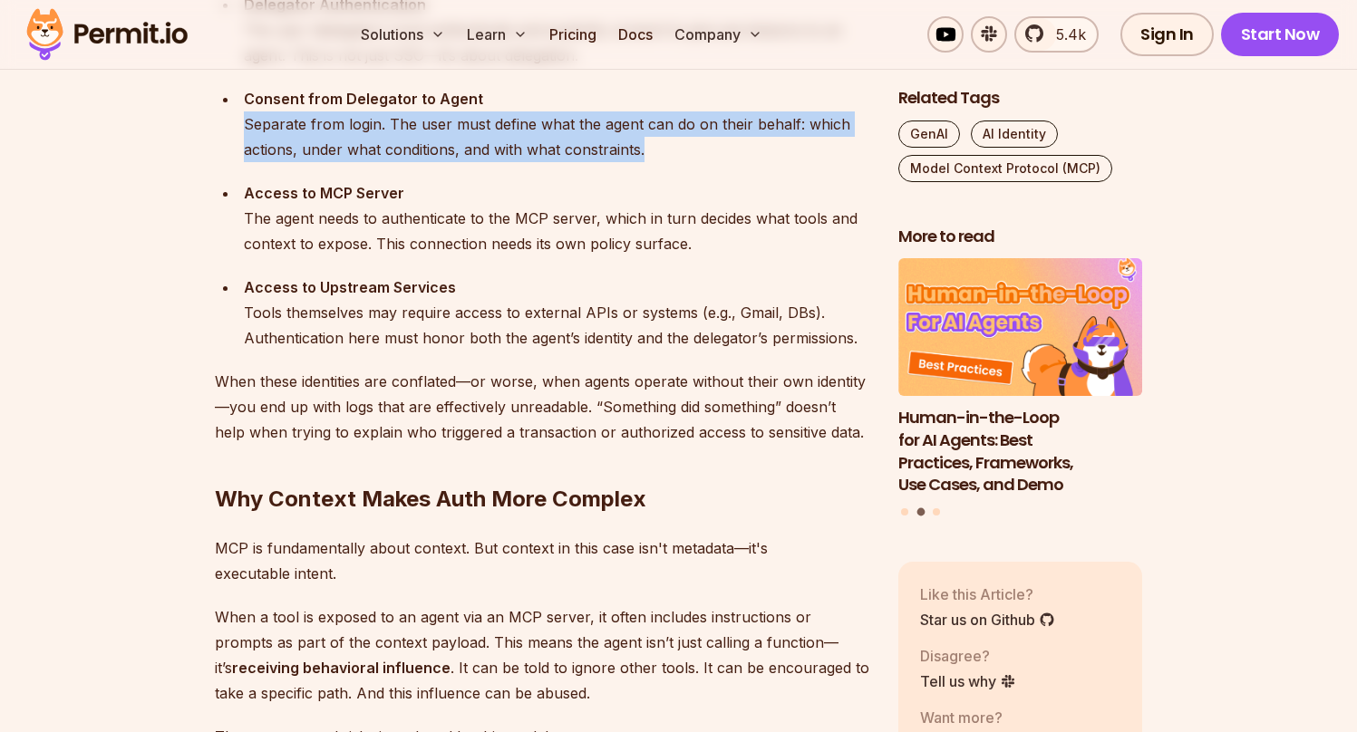
click at [634, 133] on div "Consent from Delegator to Agent Separate from login. The user must define what …" at bounding box center [556, 124] width 625 height 76
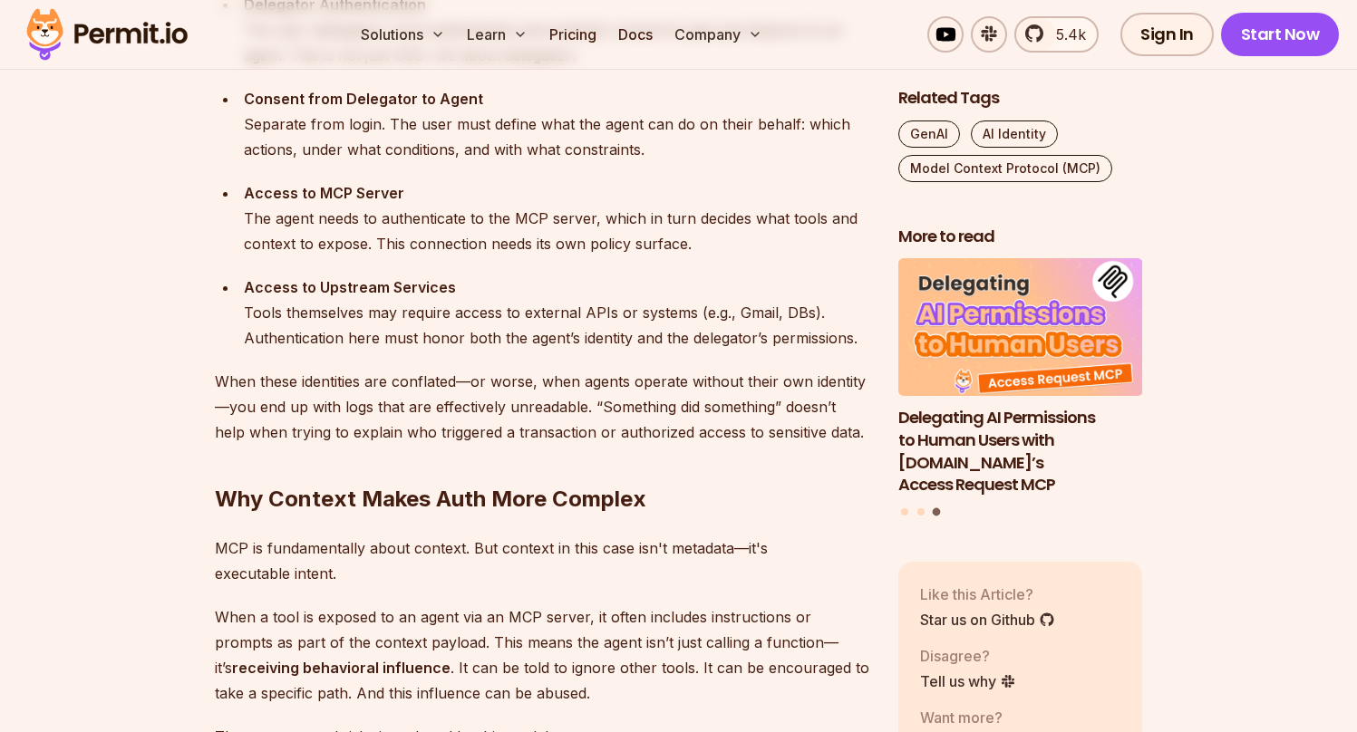
click at [650, 138] on div "Consent from Delegator to Agent Separate from login. The user must define what …" at bounding box center [556, 124] width 625 height 76
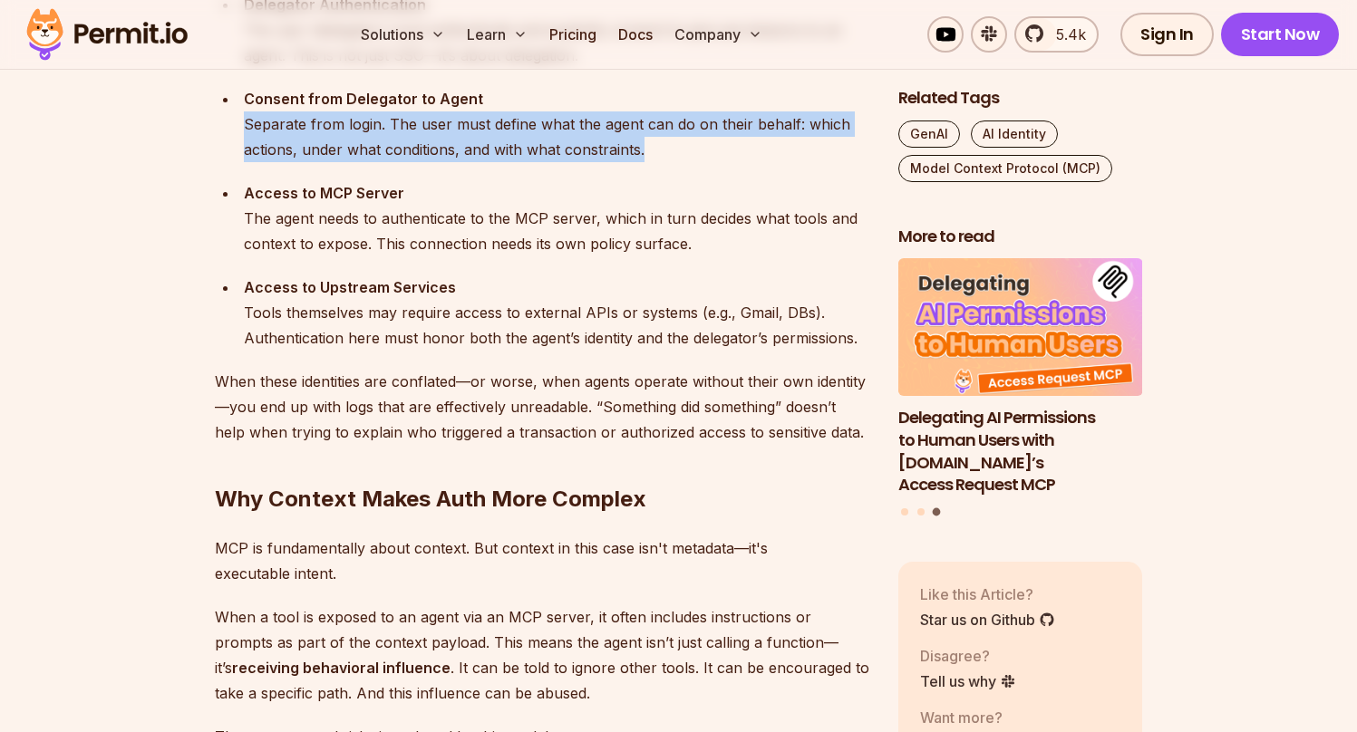
click at [650, 138] on div "Consent from Delegator to Agent Separate from login. The user must define what …" at bounding box center [556, 124] width 625 height 76
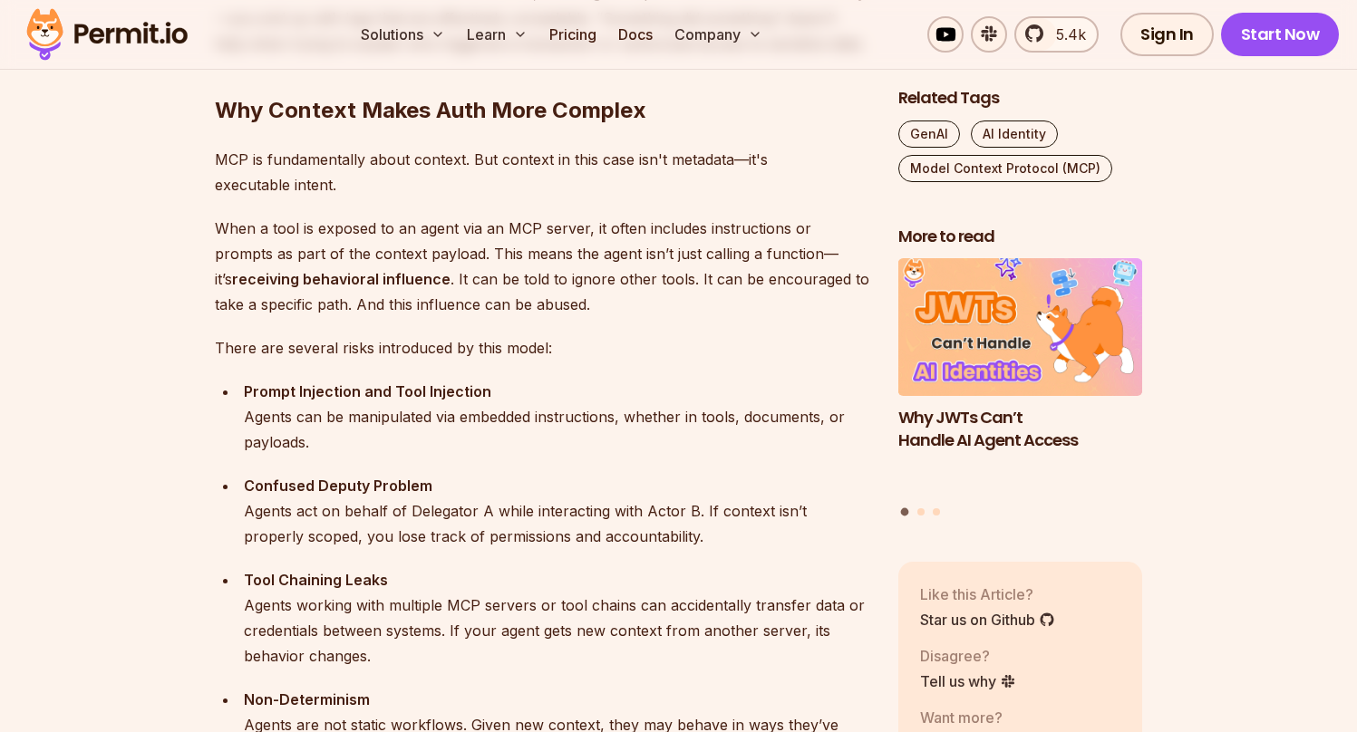
scroll to position [2561, 0]
